Goal: Information Seeking & Learning: Find specific fact

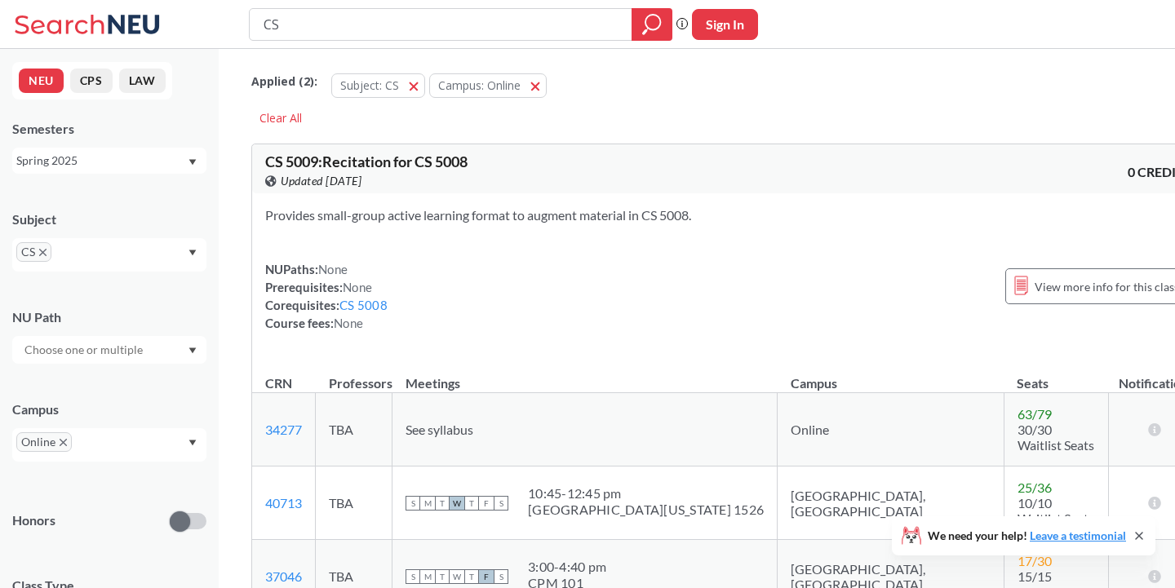
click at [296, 29] on input "CS" at bounding box center [441, 25] width 358 height 28
type input "R"
type input "Radikajovic"
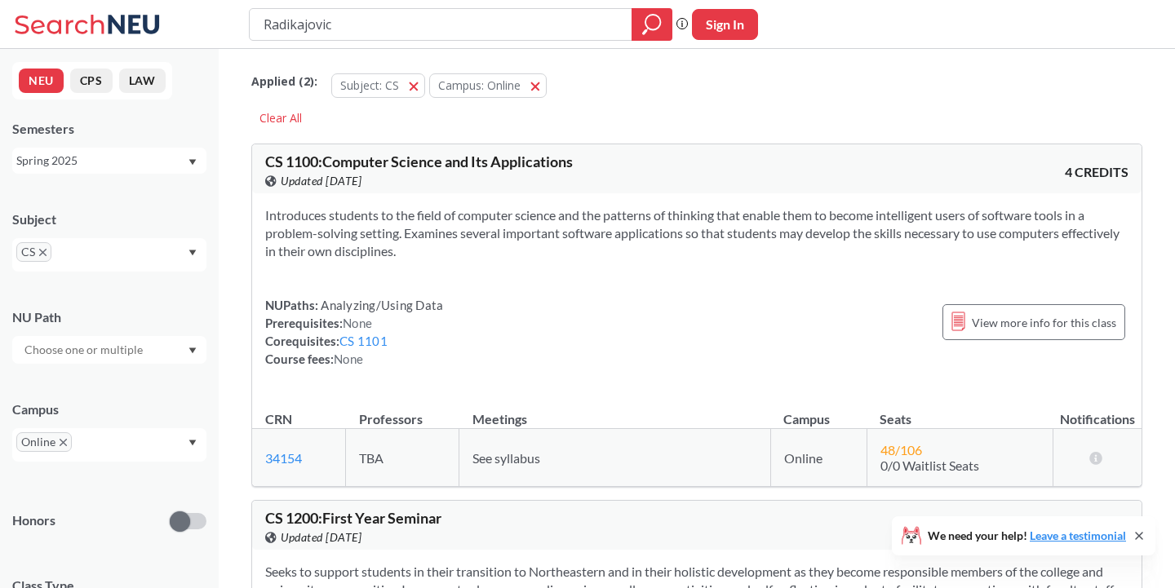
scroll to position [4, 0]
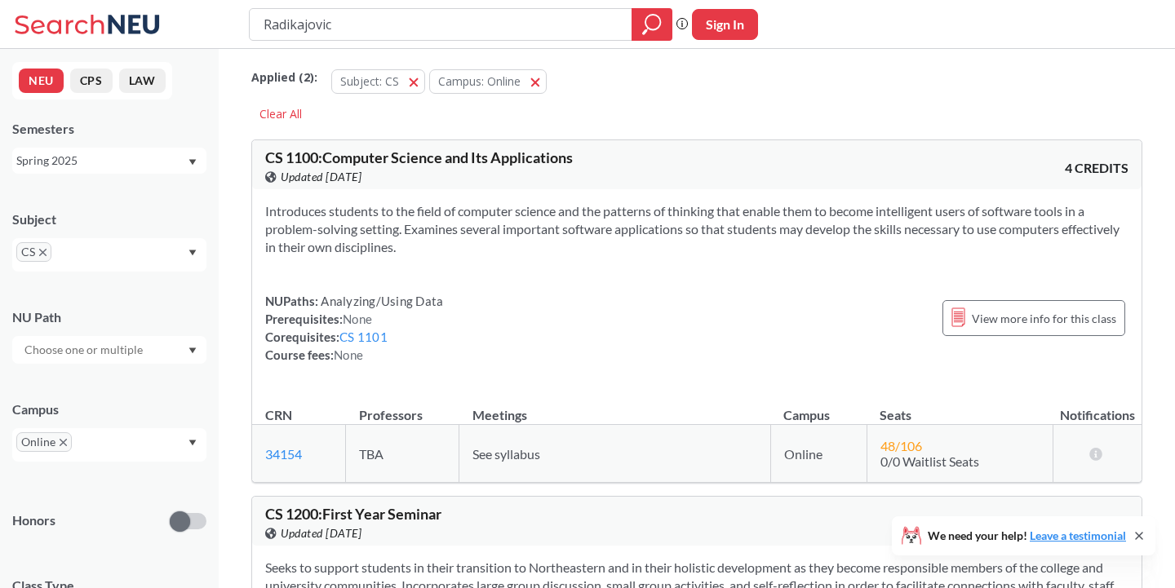
click at [115, 158] on div "Spring 2025" at bounding box center [101, 161] width 171 height 18
click at [61, 198] on span "Fall 2025" at bounding box center [46, 197] width 51 height 18
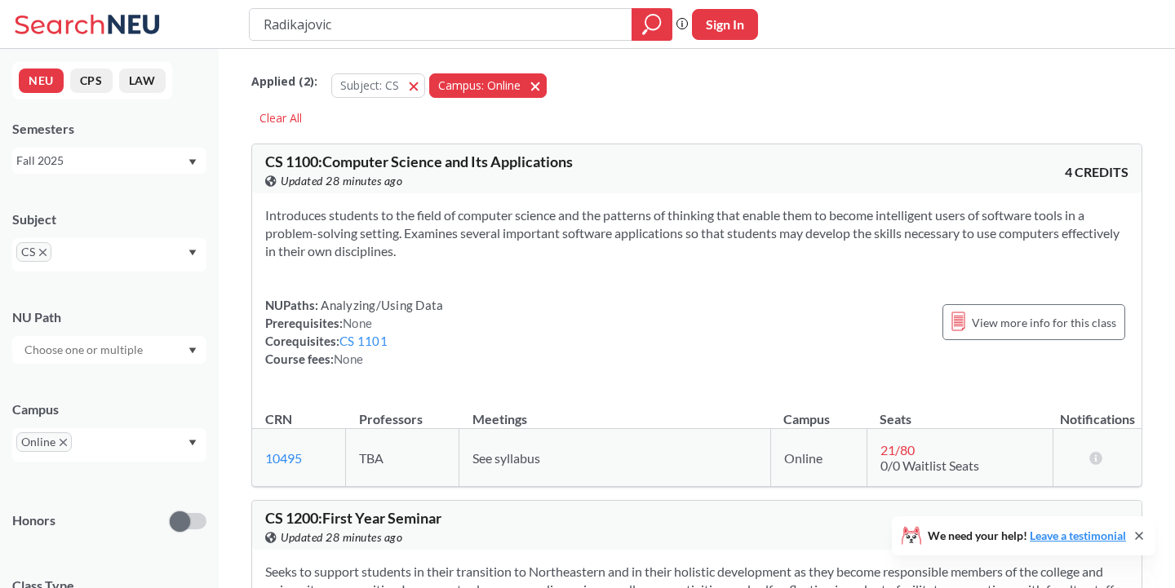
click at [541, 87] on span "button" at bounding box center [541, 86] width 0 height 16
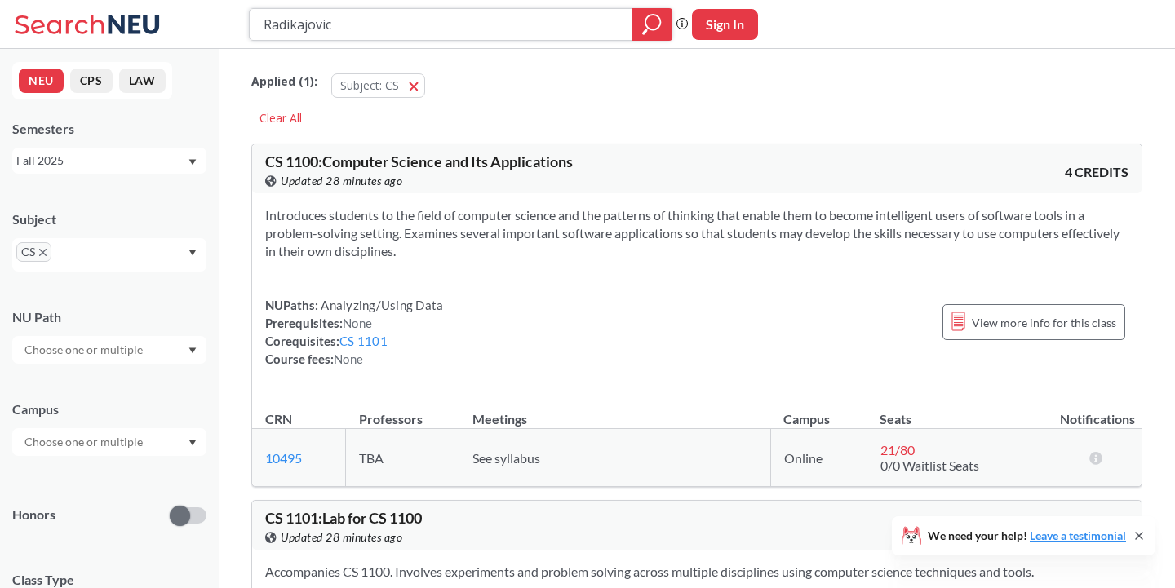
click at [646, 22] on icon "magnifying glass" at bounding box center [653, 22] width 15 height 15
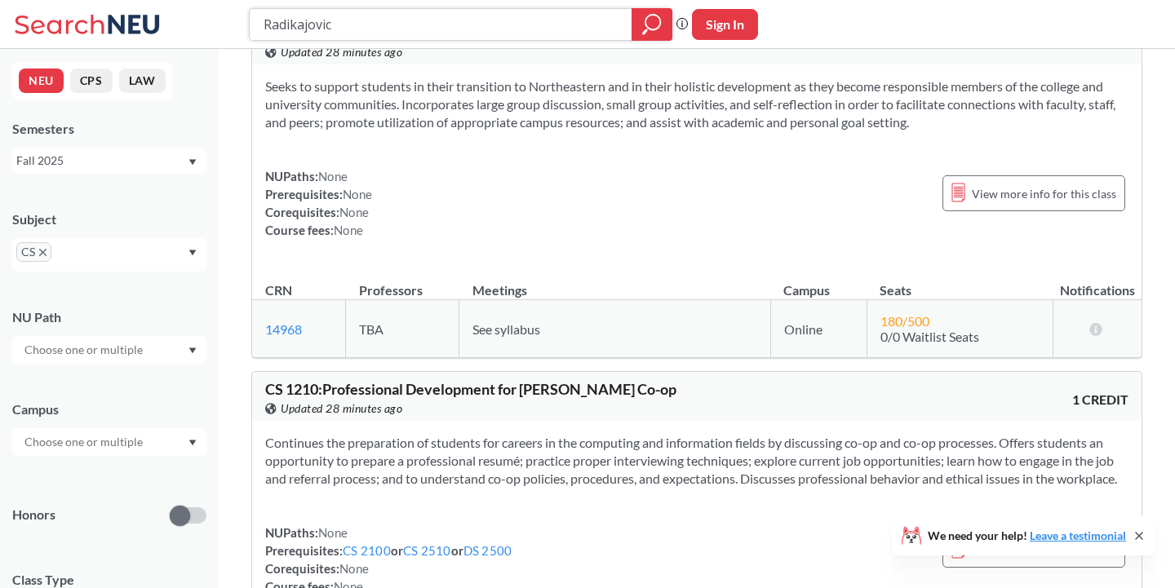
scroll to position [1334, 0]
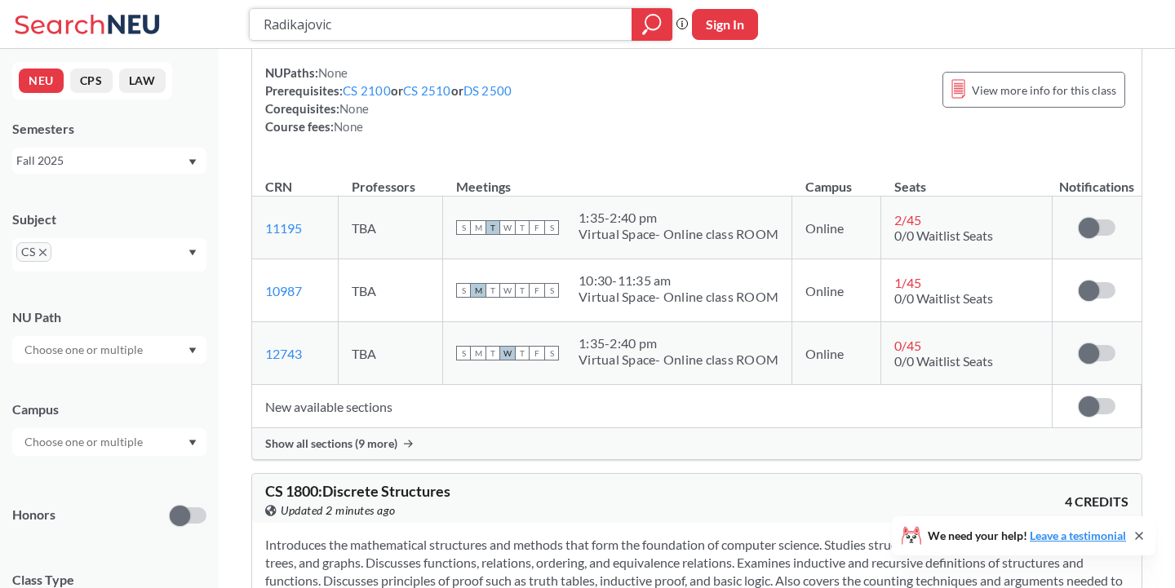
click at [339, 25] on input "Radikajovic" at bounding box center [441, 25] width 358 height 28
drag, startPoint x: 339, startPoint y: 25, endPoint x: 289, endPoint y: 24, distance: 49.8
click at [289, 24] on input "Radikajovic" at bounding box center [441, 25] width 358 height 28
click at [309, 24] on input "Radikajovic" at bounding box center [441, 25] width 358 height 28
type input "Radivojac"
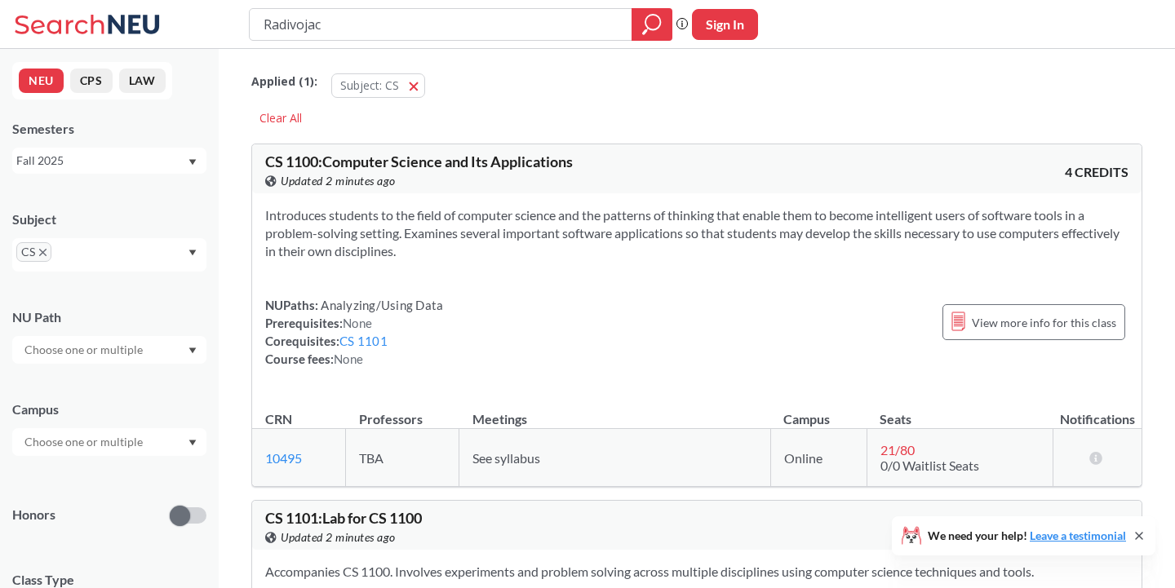
click at [326, 23] on input "Radivojac" at bounding box center [441, 25] width 358 height 28
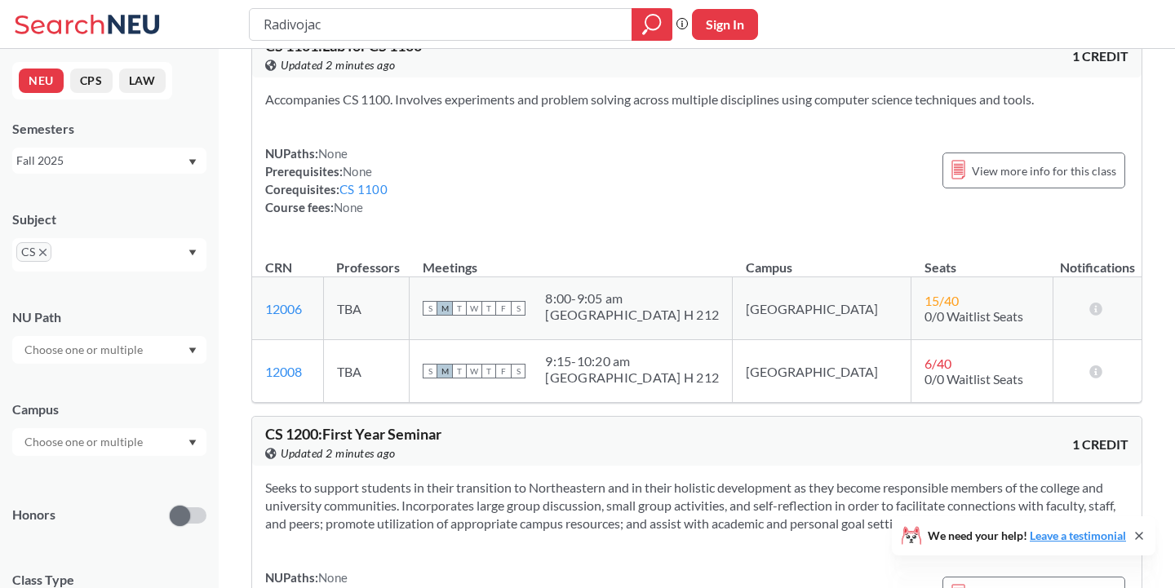
scroll to position [559, 0]
